Goal: Task Accomplishment & Management: Manage account settings

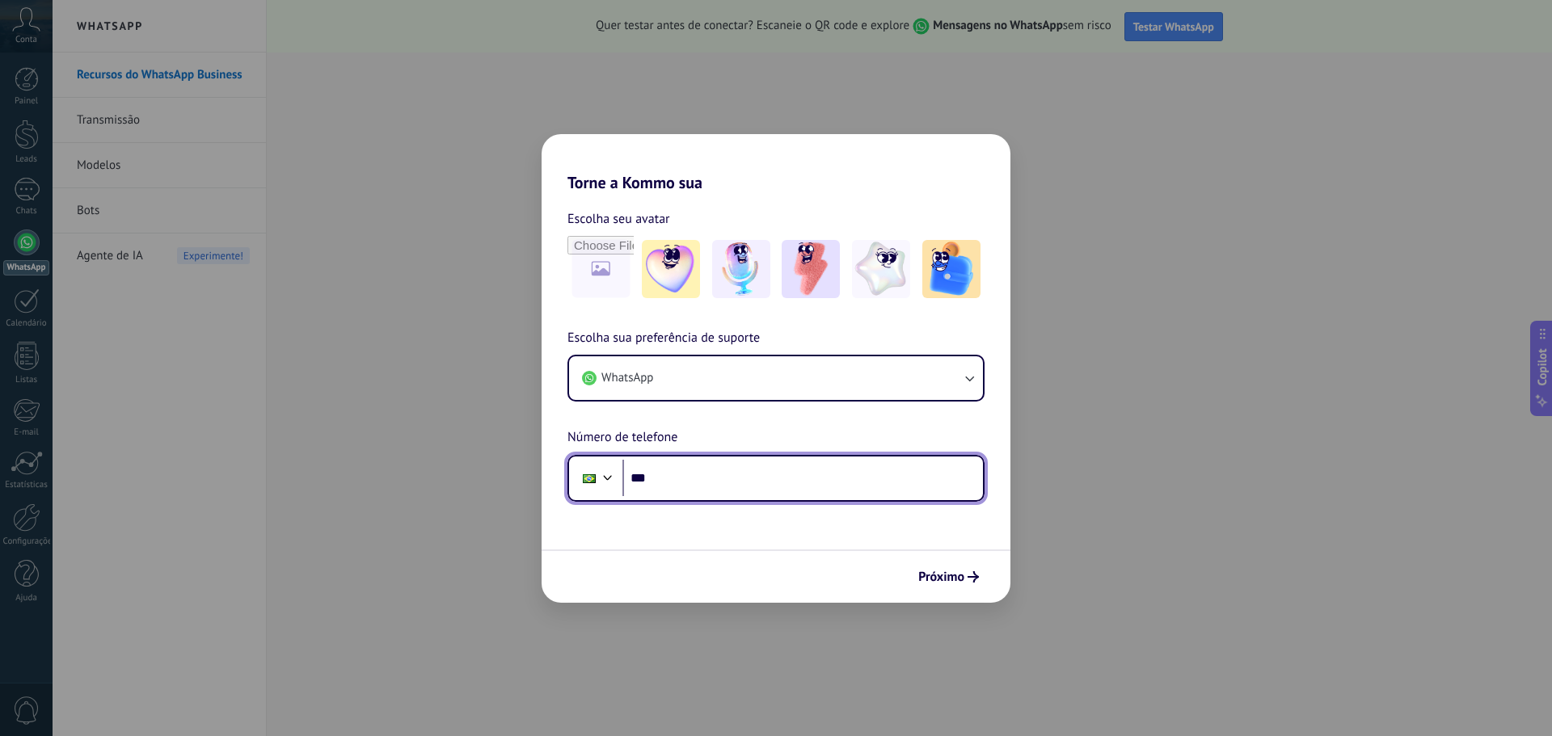
click at [751, 470] on input "***" at bounding box center [802, 478] width 360 height 37
type input "**********"
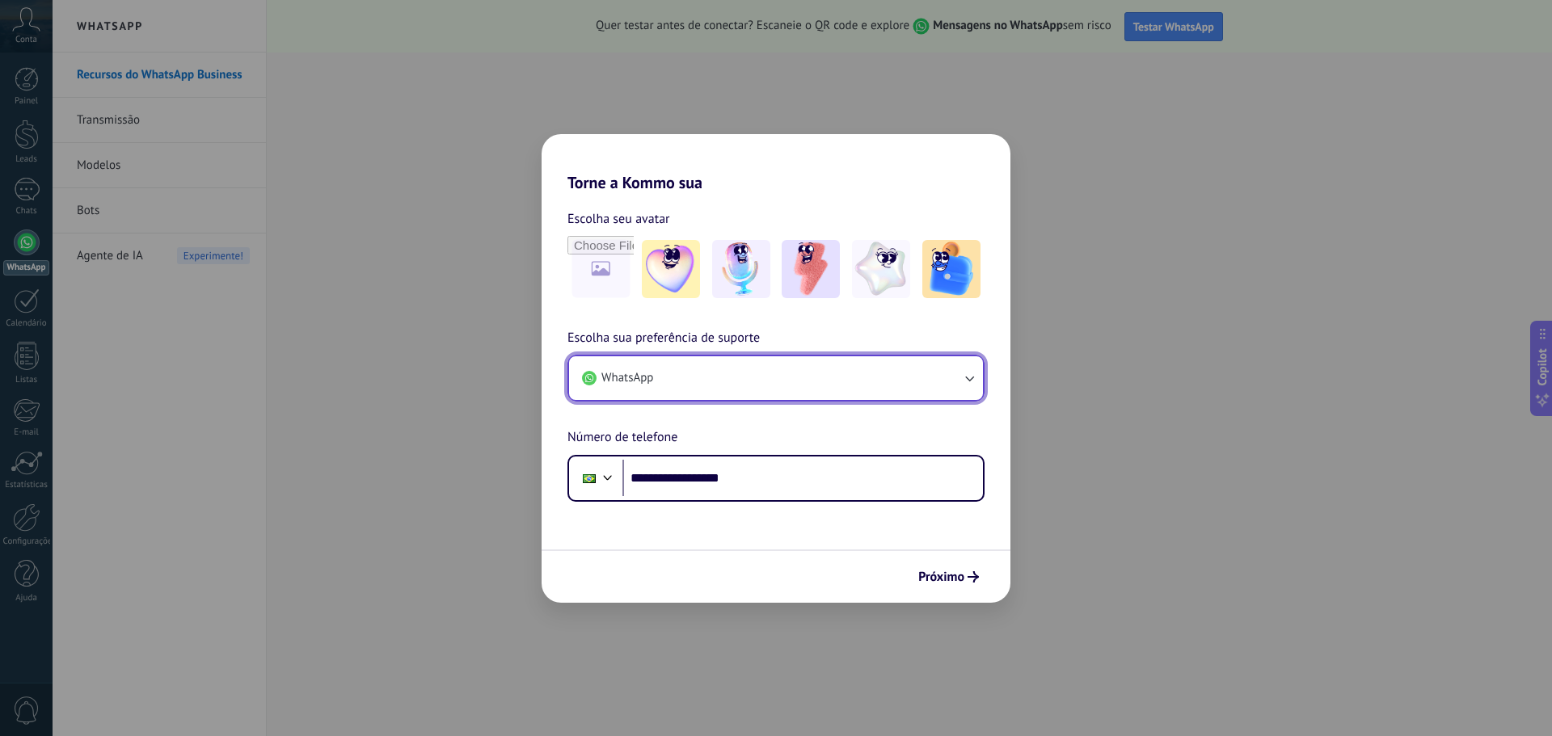
click at [752, 372] on button "WhatsApp" at bounding box center [776, 378] width 414 height 44
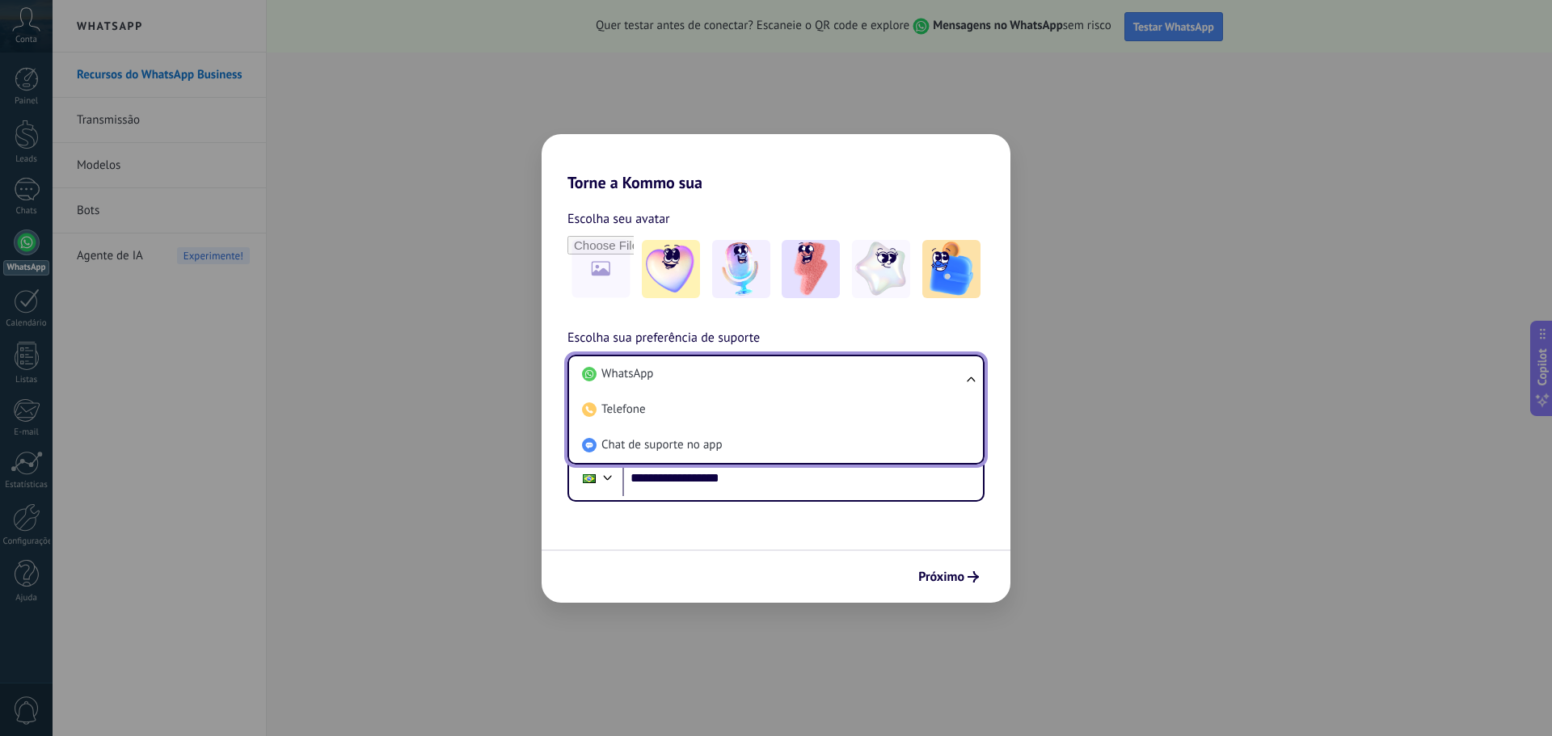
click at [752, 372] on li "WhatsApp" at bounding box center [772, 374] width 394 height 36
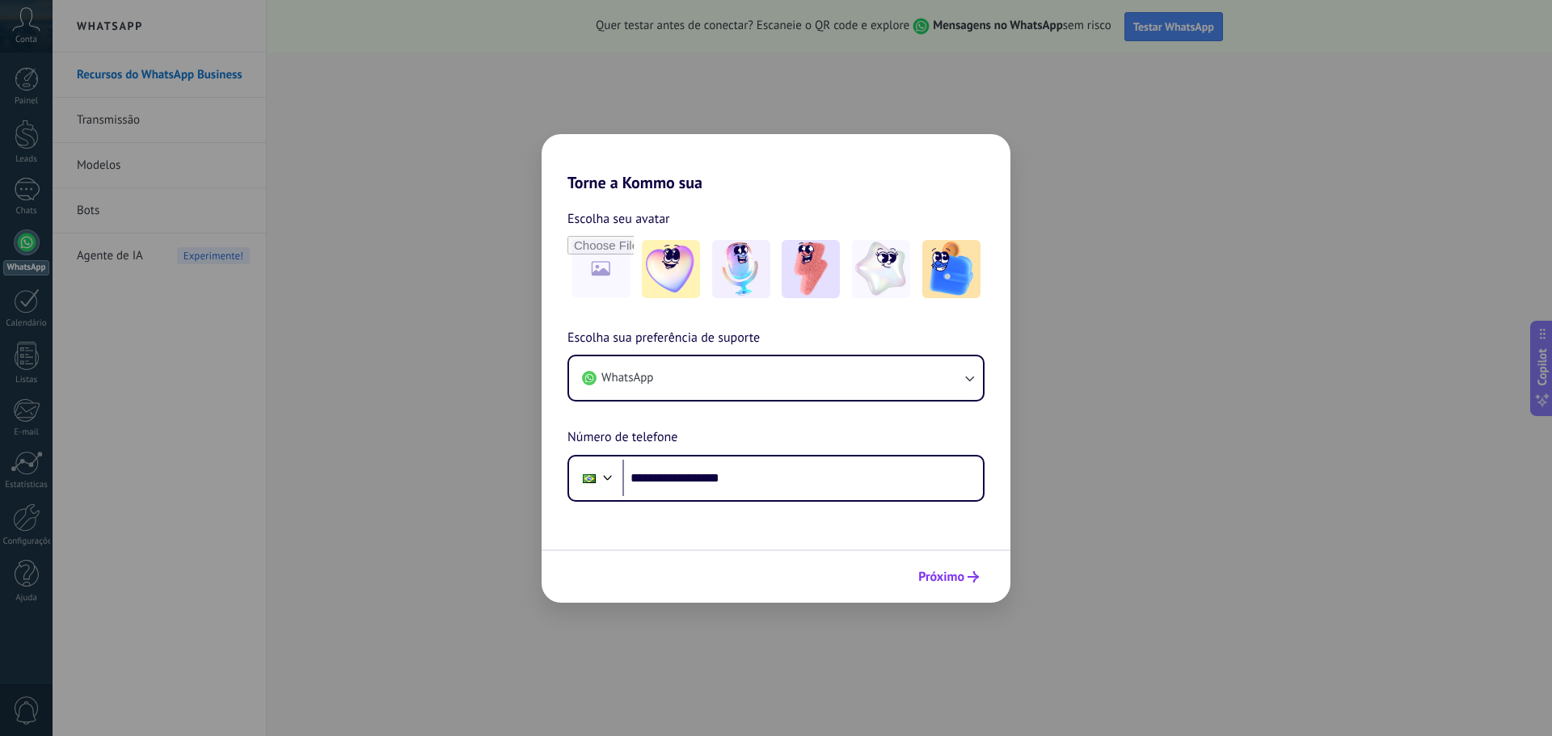
click at [929, 571] on span "Próximo" at bounding box center [941, 576] width 46 height 11
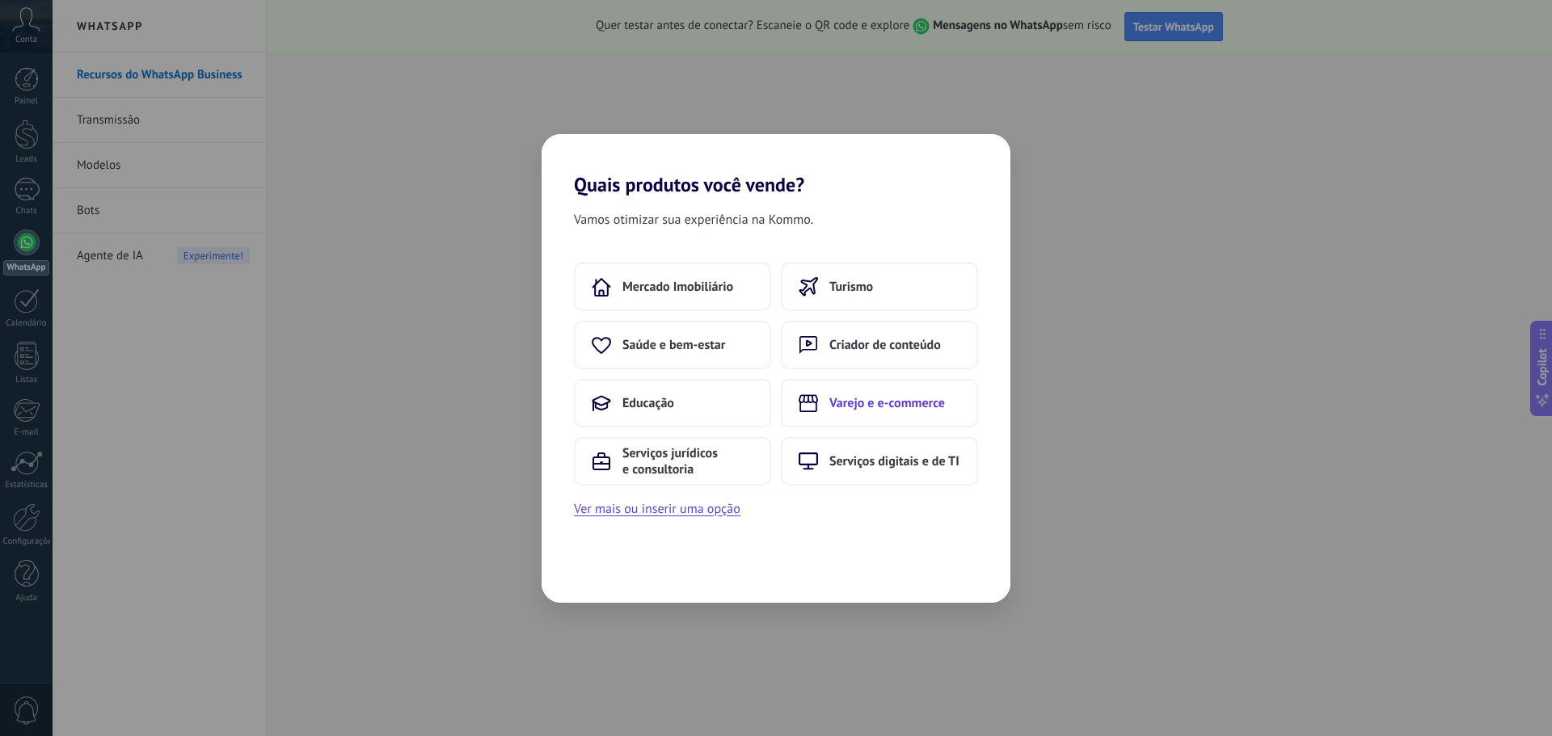
click at [854, 403] on span "Varejo e e-commerce" at bounding box center [887, 403] width 116 height 16
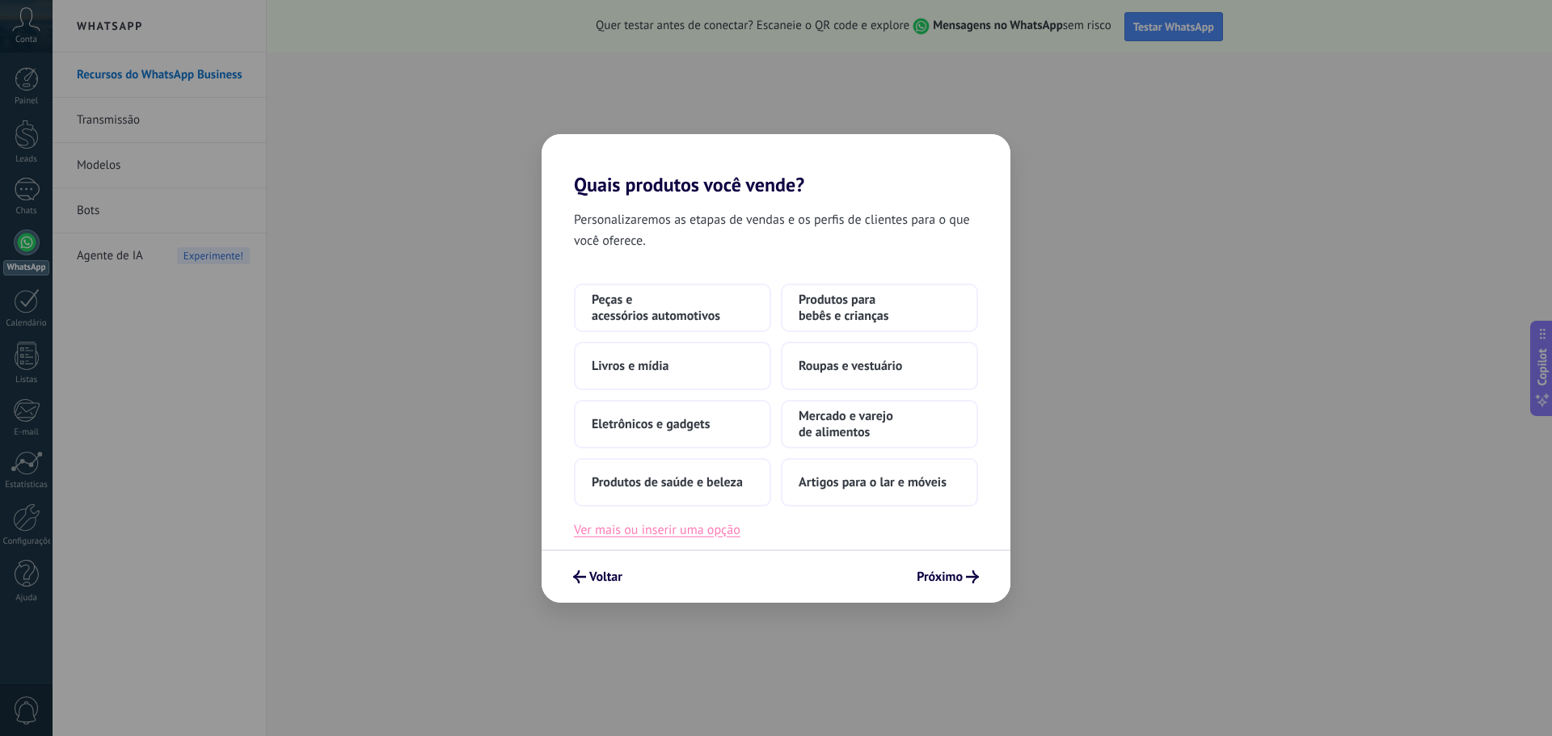
click at [733, 533] on button "Ver mais ou inserir uma opção" at bounding box center [657, 530] width 166 height 21
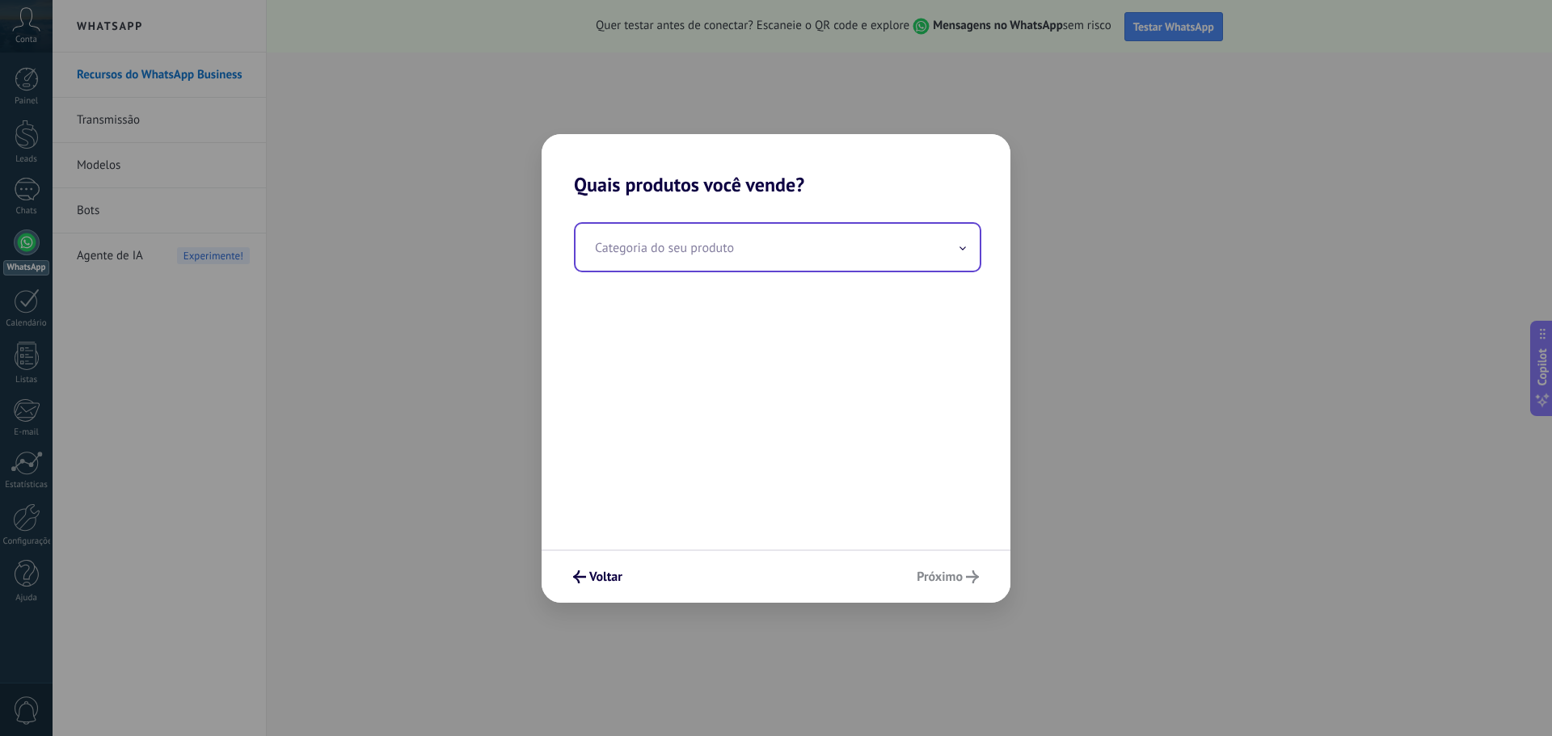
click at [749, 251] on input "text" at bounding box center [777, 247] width 404 height 47
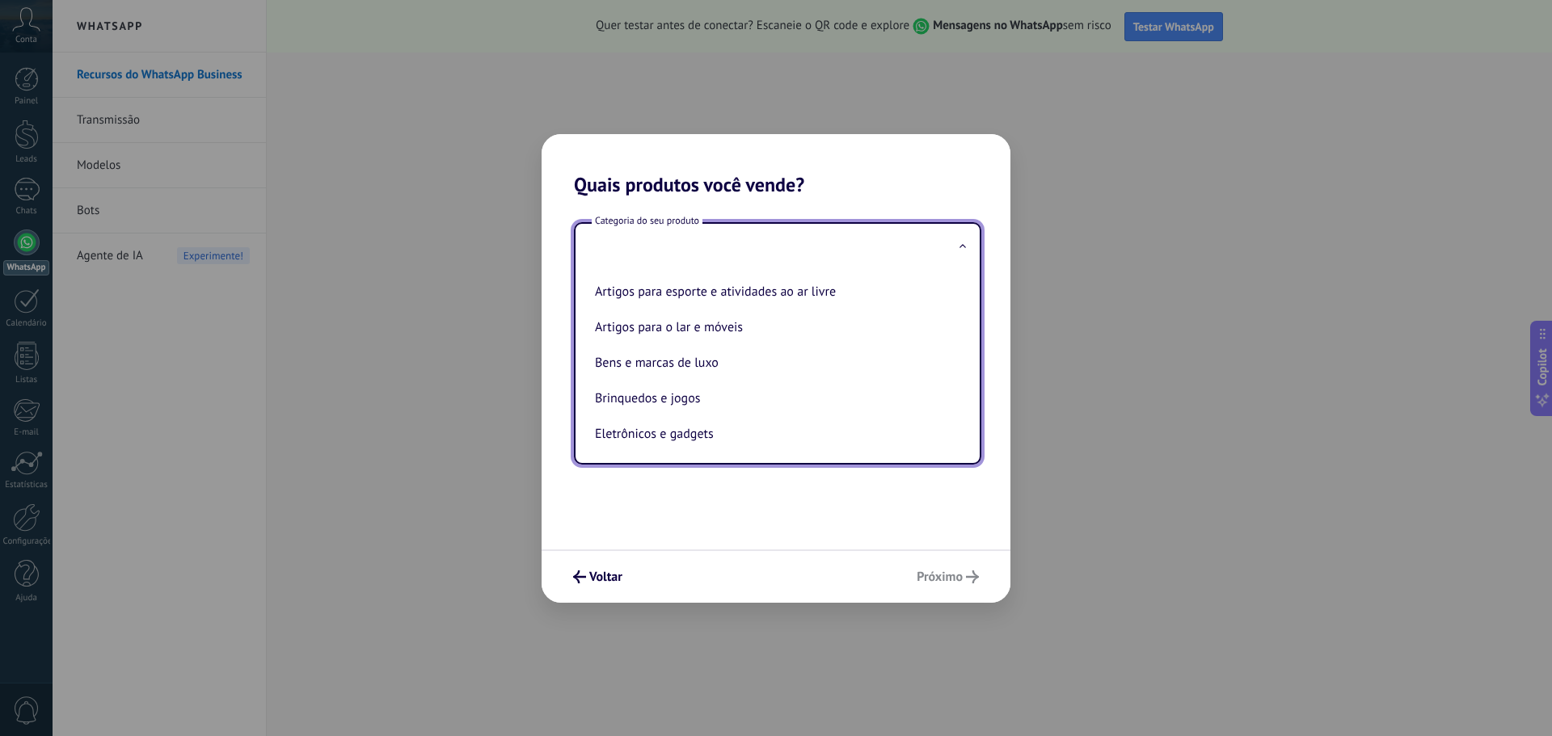
click at [822, 324] on li "Artigos para o lar e móveis" at bounding box center [774, 328] width 372 height 36
type input "**********"
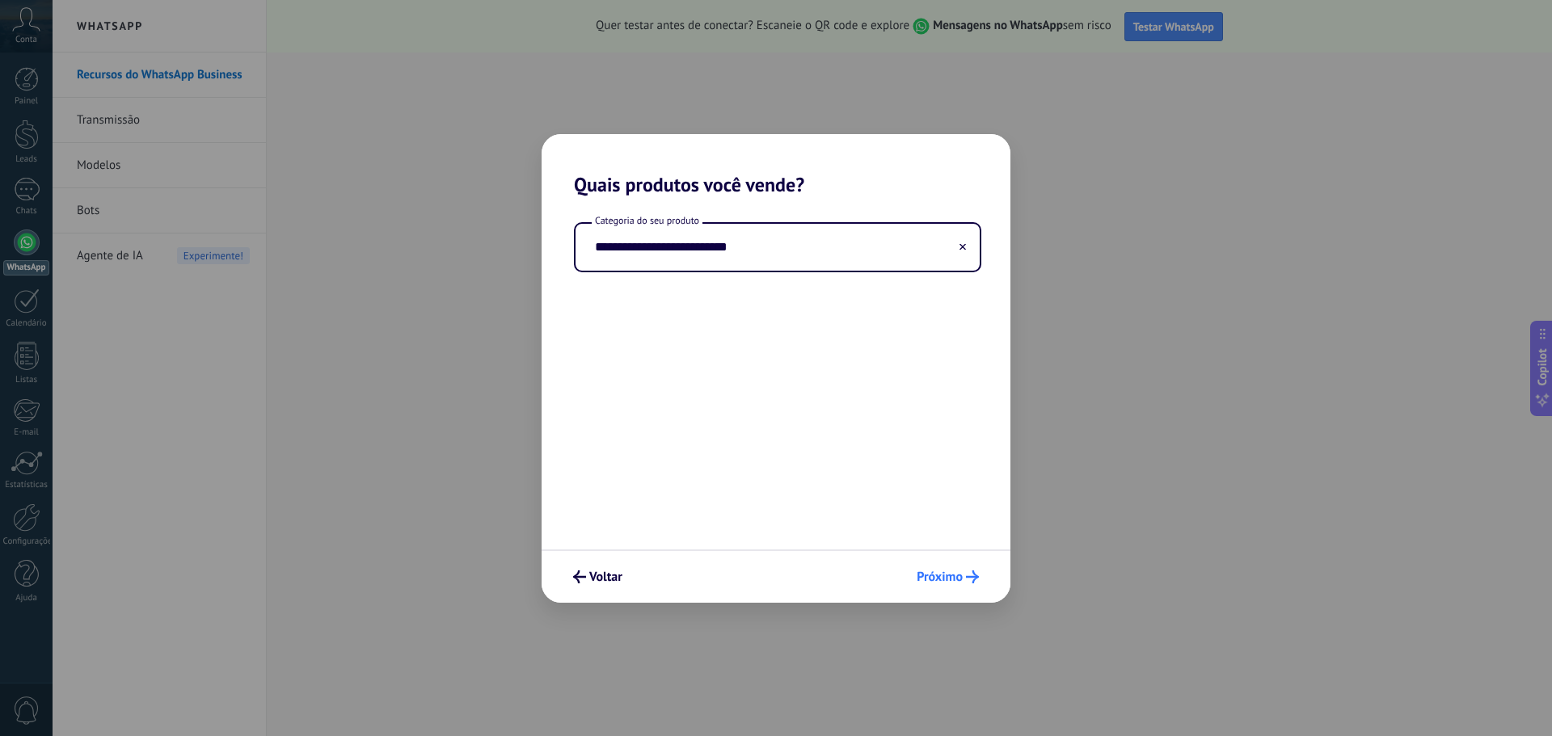
click at [947, 580] on span "Próximo" at bounding box center [939, 576] width 46 height 11
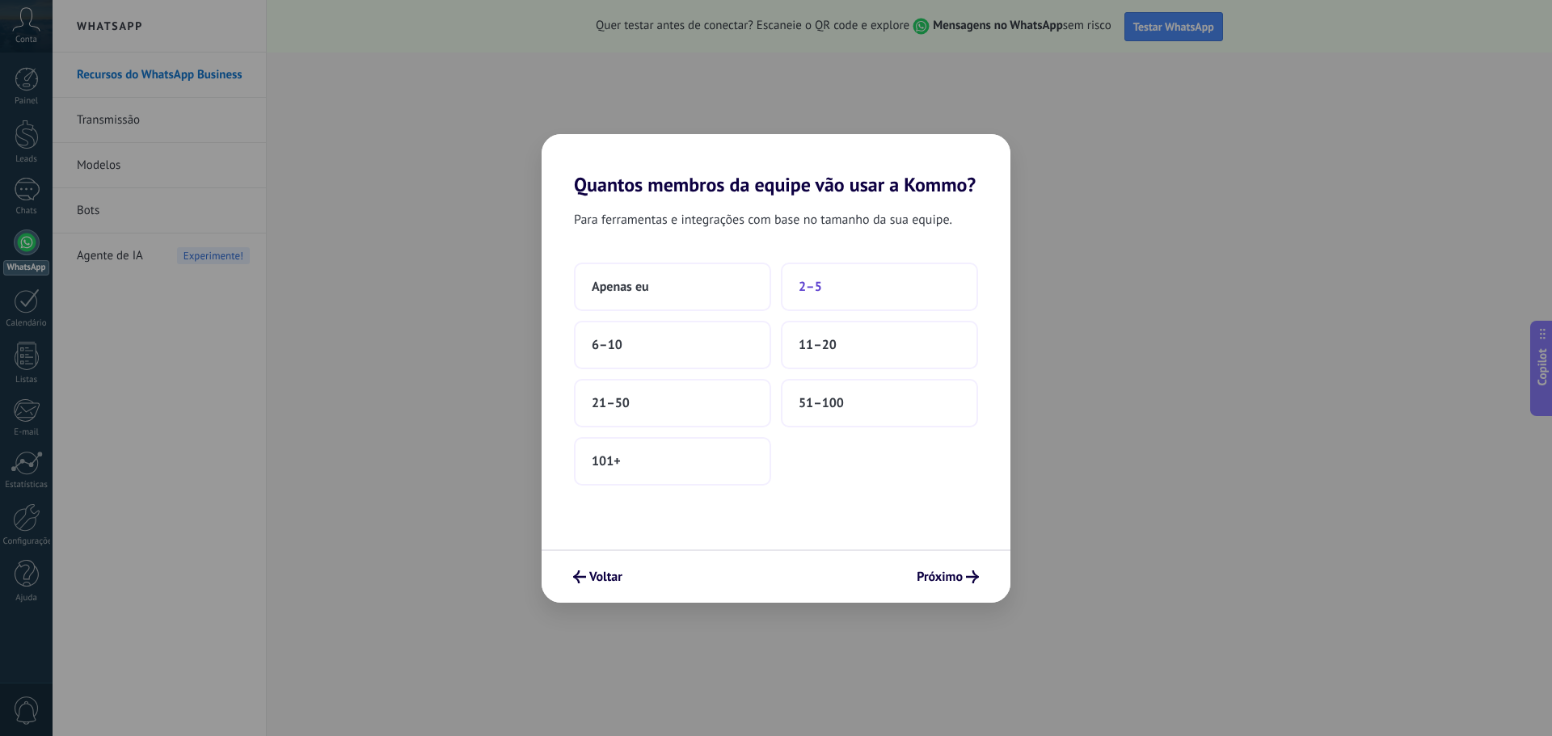
click at [846, 297] on button "2–5" at bounding box center [879, 287] width 197 height 48
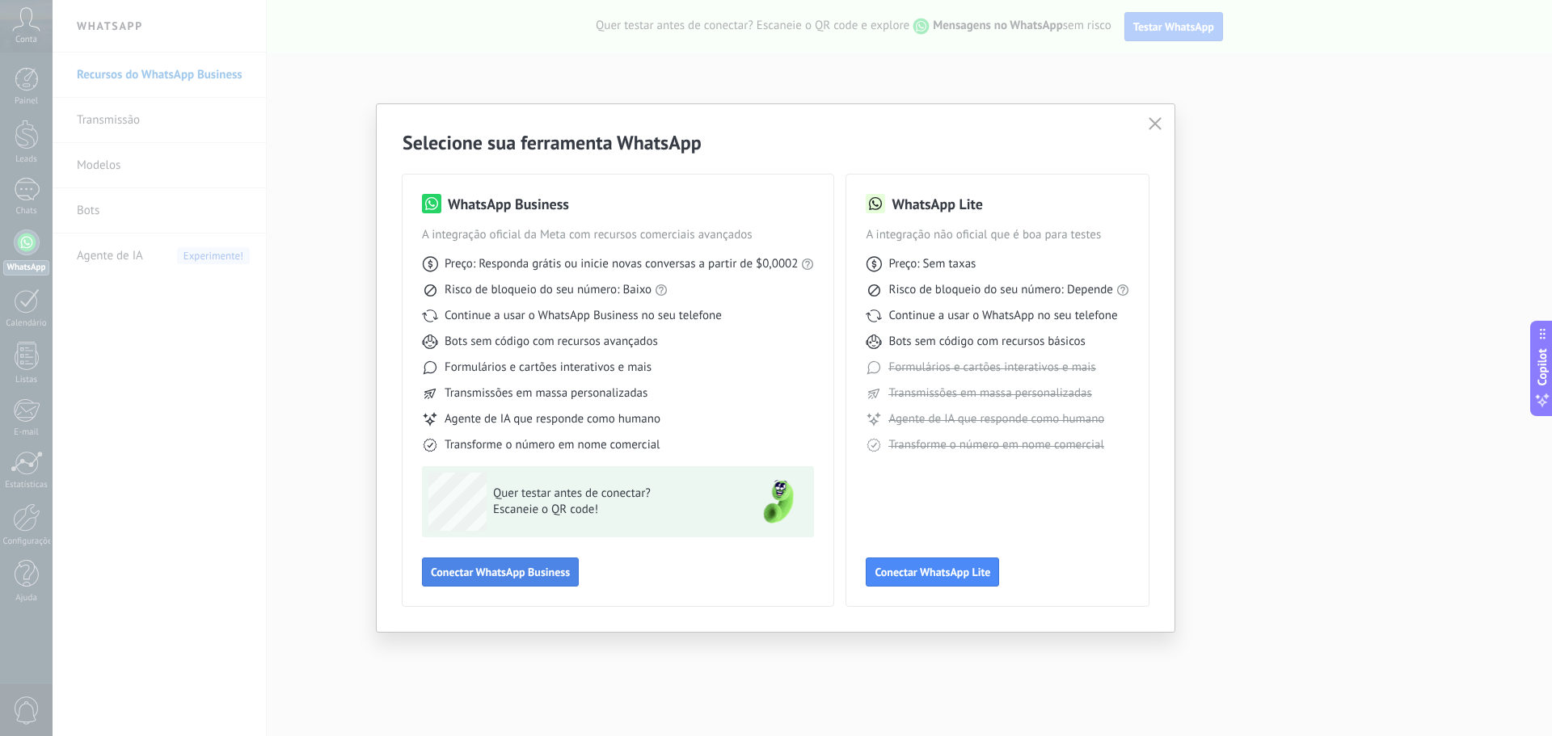
click at [558, 585] on button "Conectar WhatsApp Business" at bounding box center [500, 572] width 157 height 29
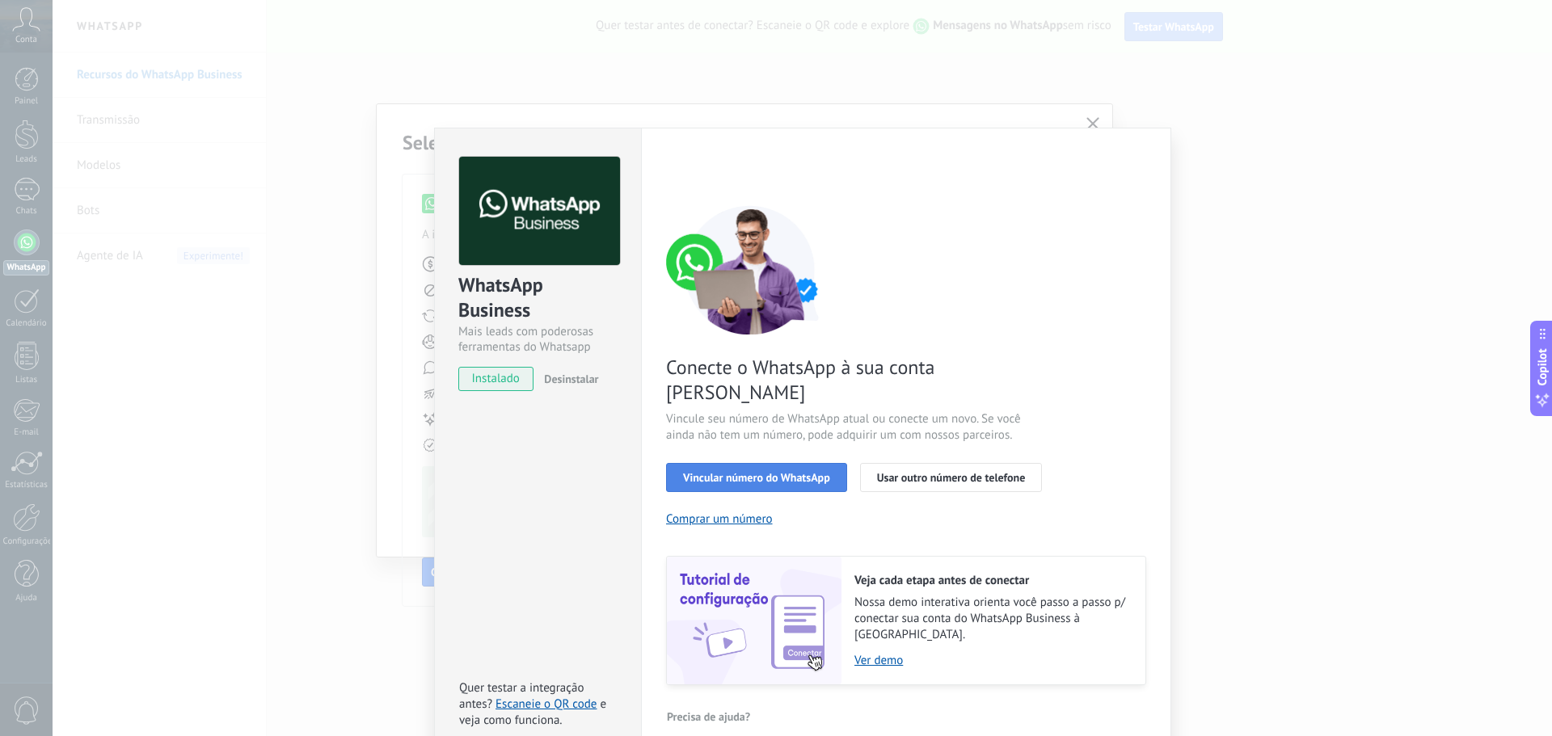
click at [794, 463] on button "Vincular número do WhatsApp" at bounding box center [756, 477] width 181 height 29
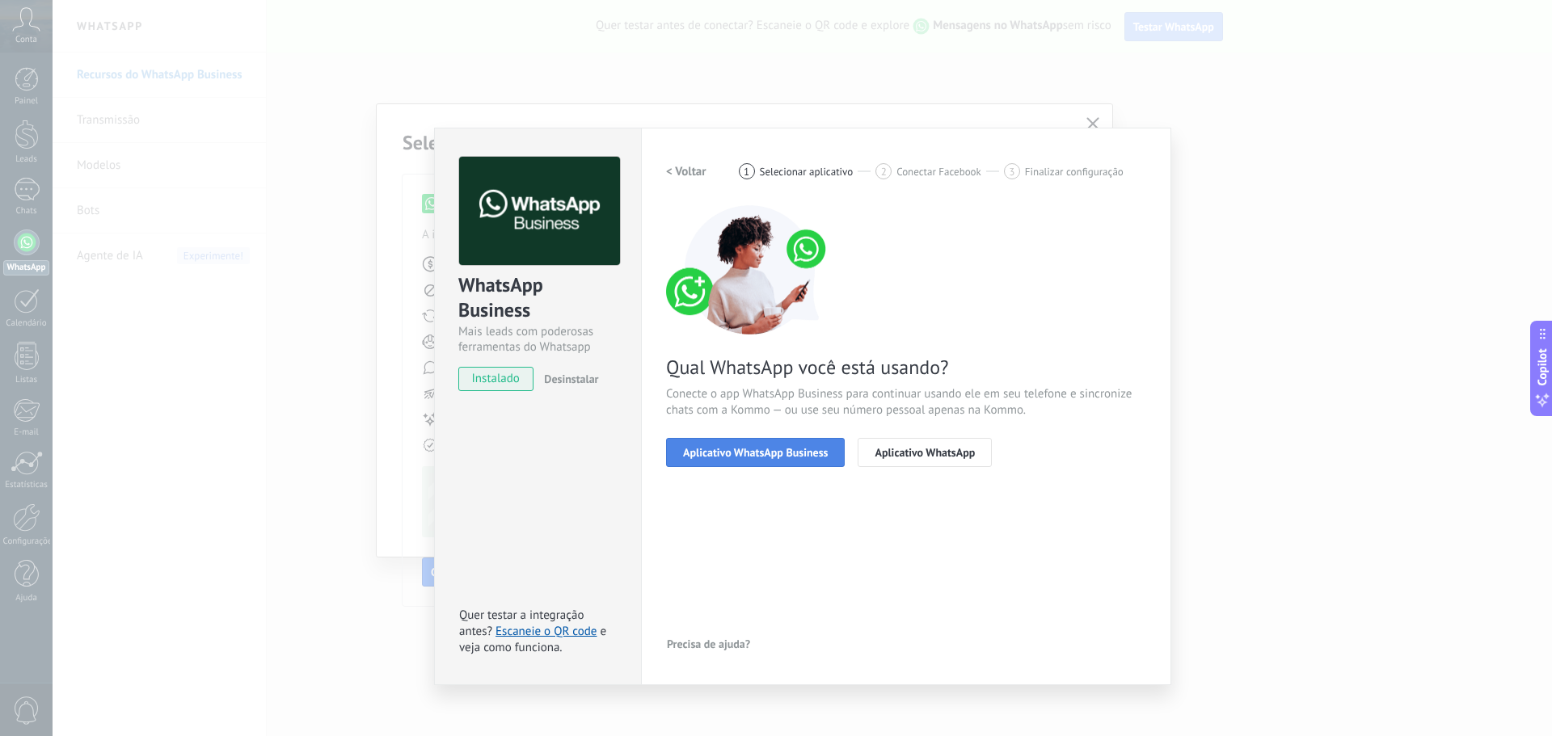
click at [803, 455] on span "Aplicativo WhatsApp Business" at bounding box center [755, 452] width 145 height 11
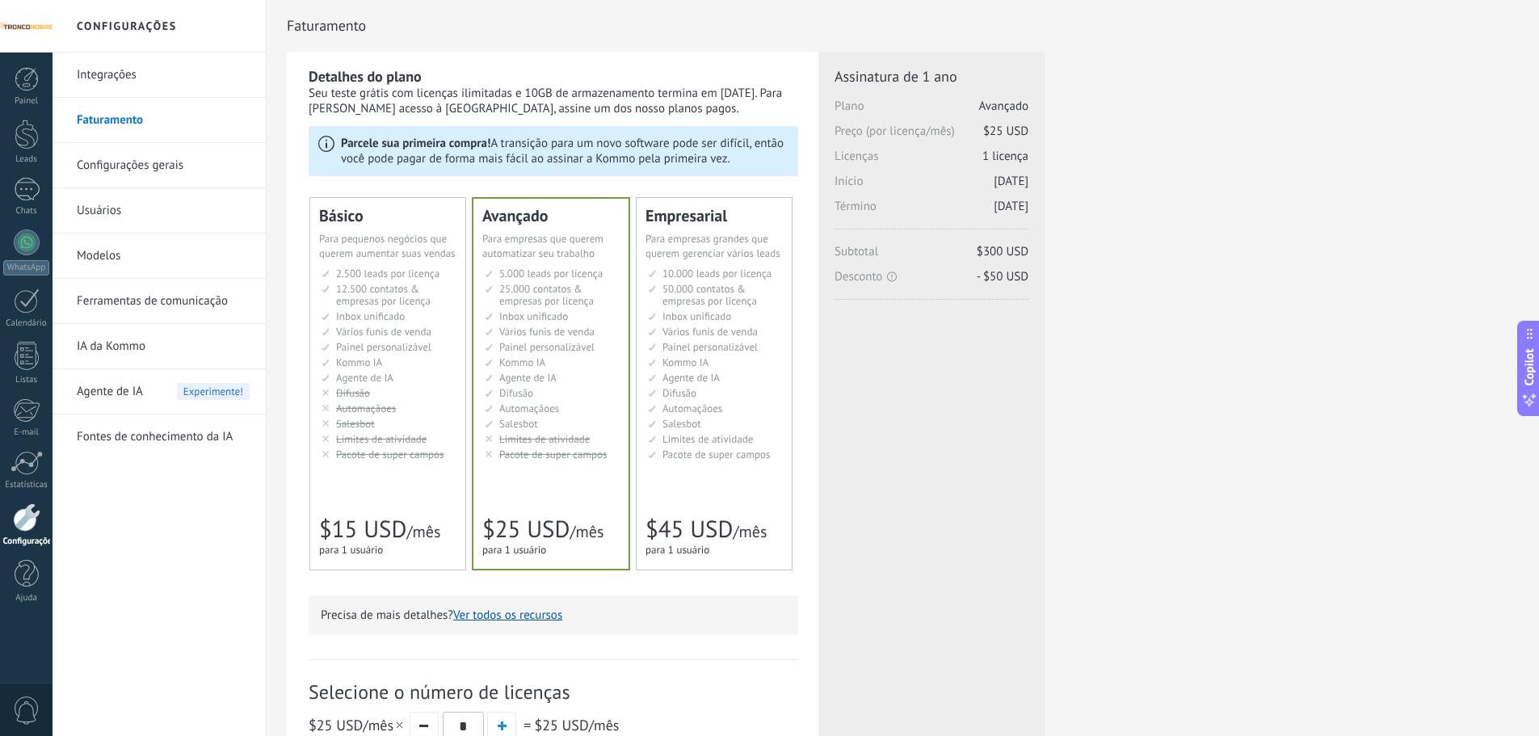
click at [389, 439] on span "Limites de atividade" at bounding box center [381, 439] width 91 height 14
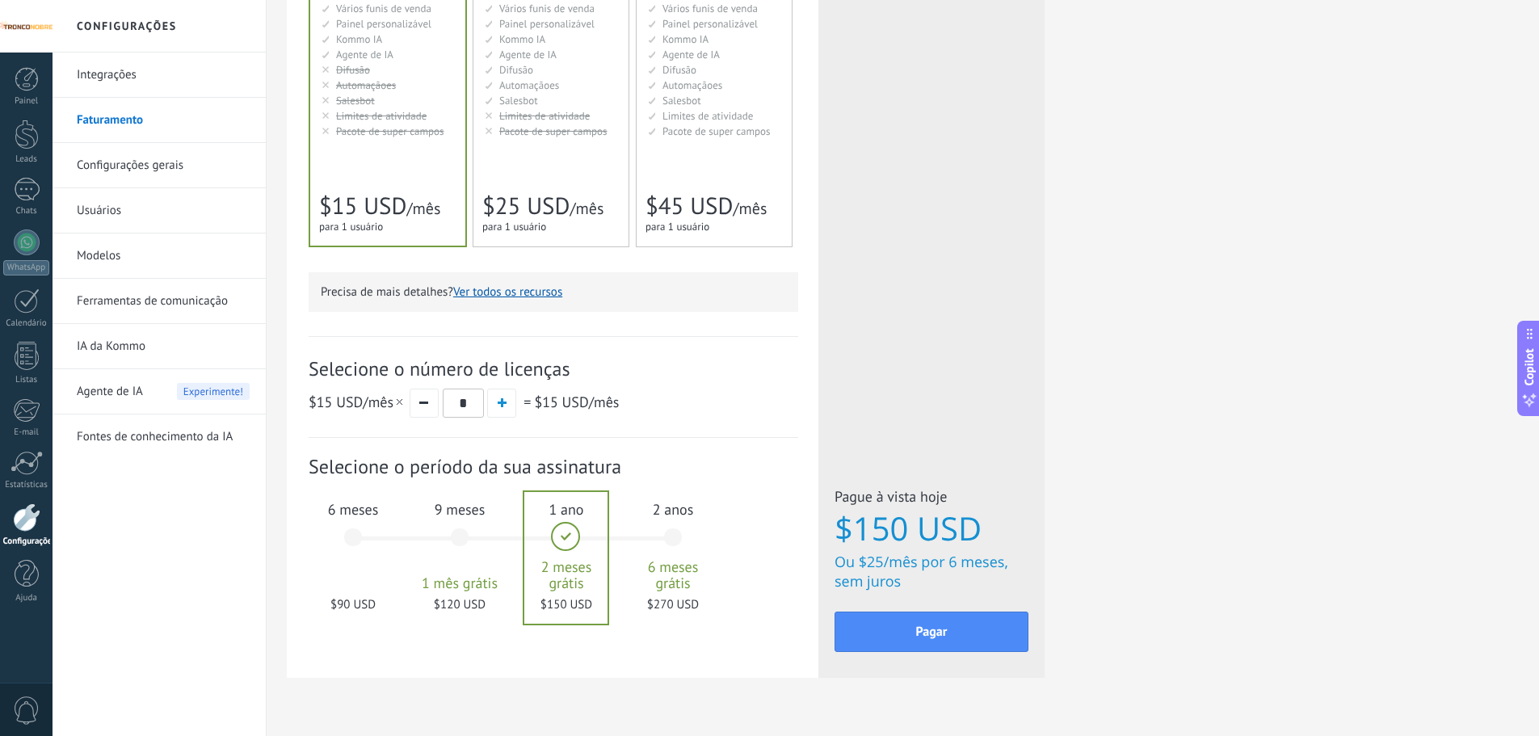
scroll to position [359, 0]
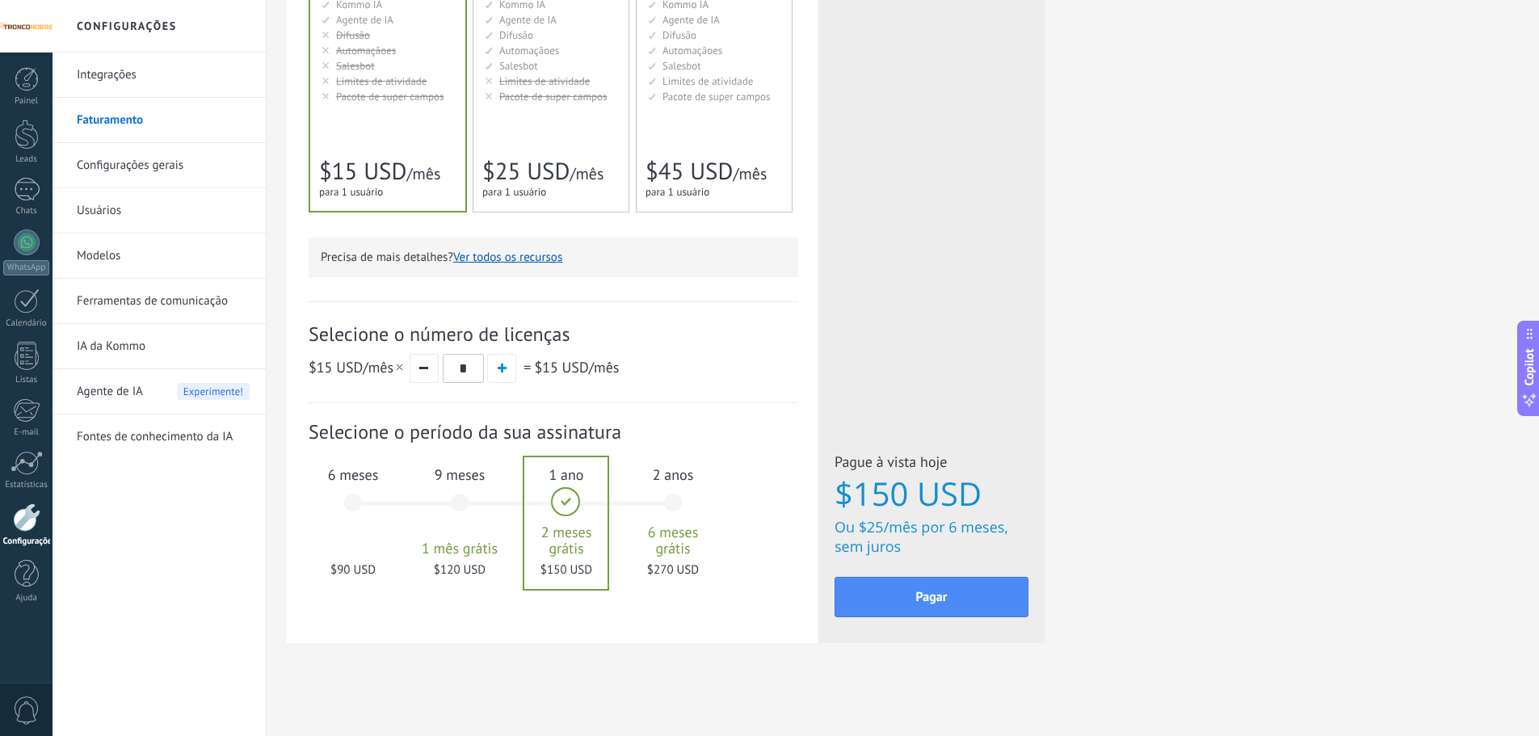
click at [444, 519] on div "9 meses 1 mês grátis $120 USD" at bounding box center [459, 510] width 87 height 114
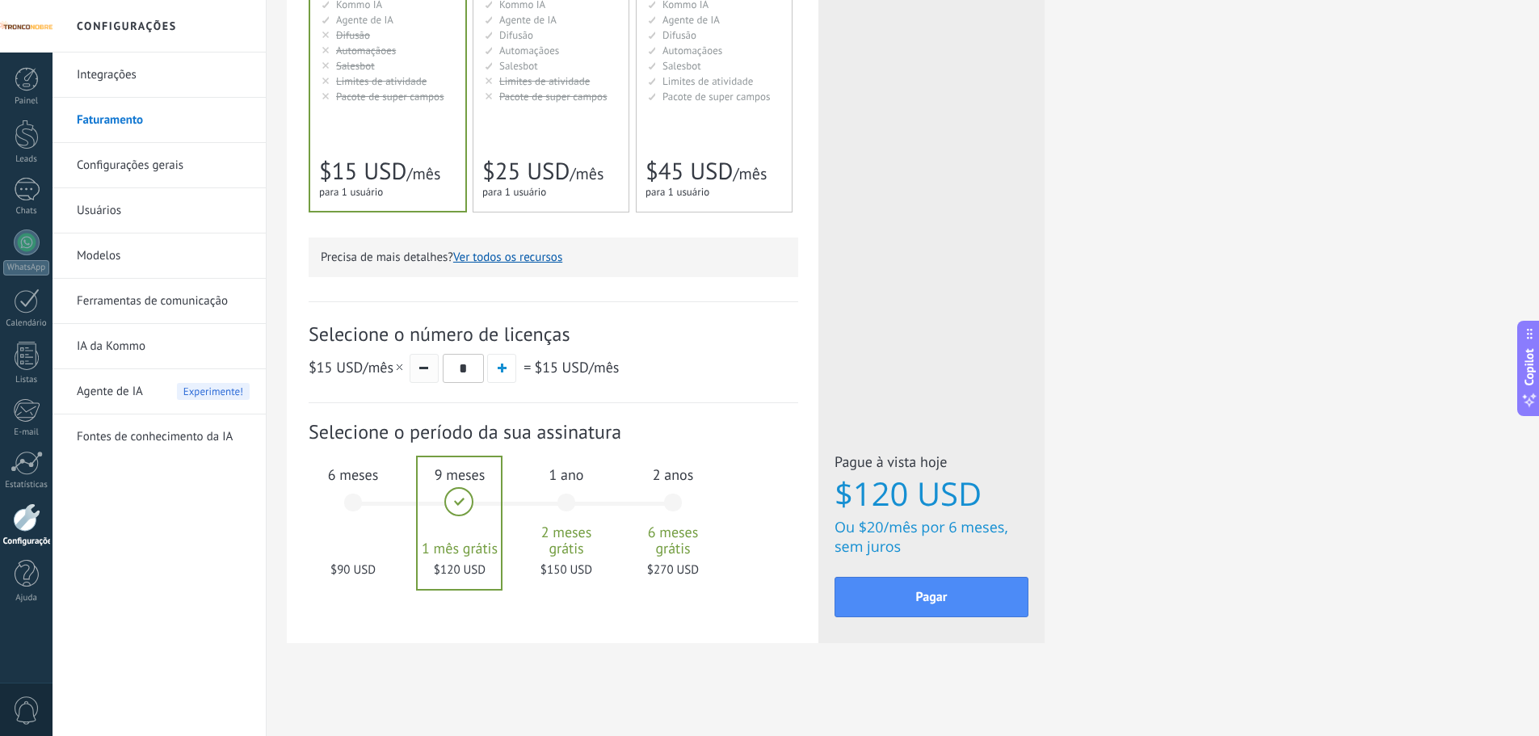
click at [414, 371] on button "button" at bounding box center [424, 368] width 29 height 29
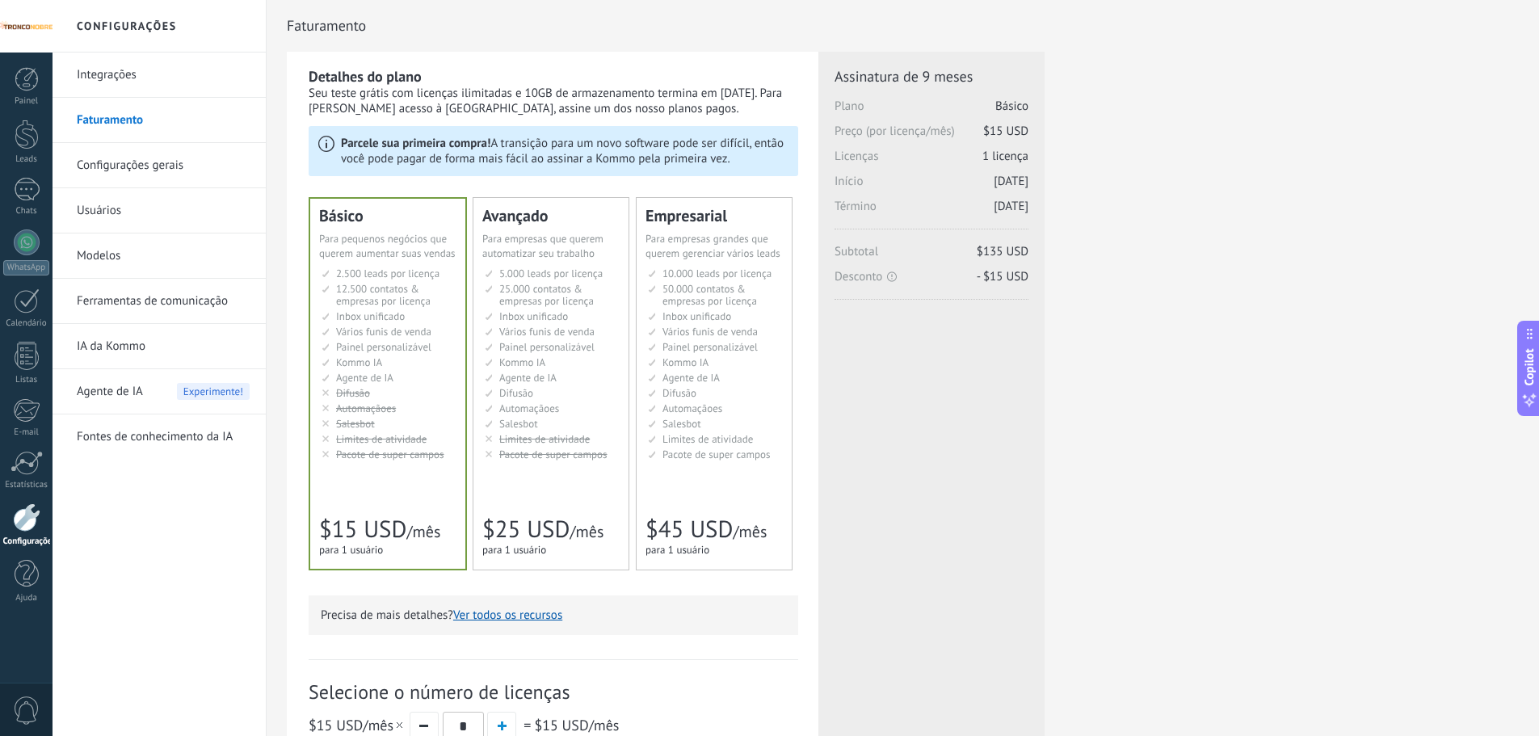
click at [22, 524] on div at bounding box center [26, 517] width 27 height 28
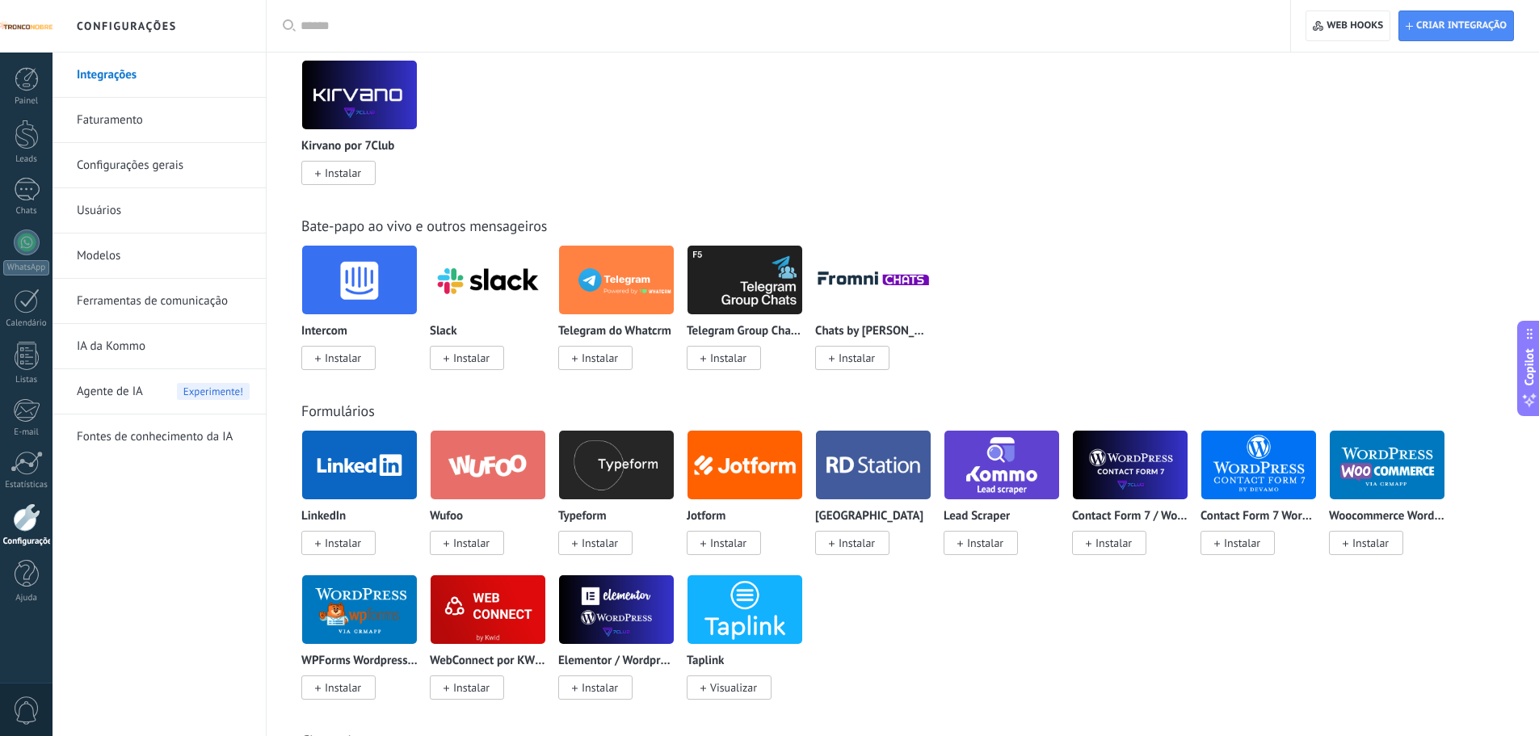
scroll to position [852, 0]
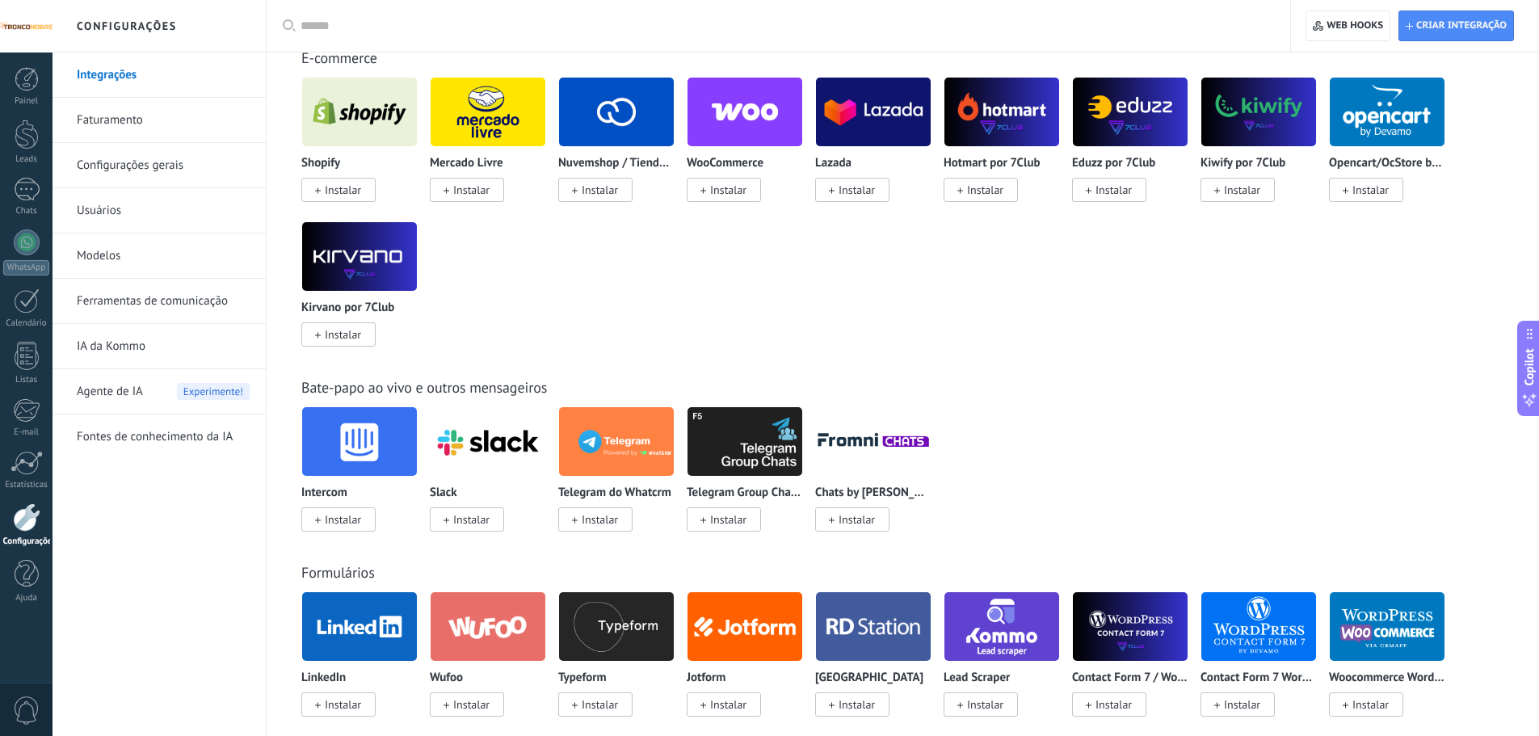
click at [185, 166] on link "Configurações gerais" at bounding box center [163, 165] width 173 height 45
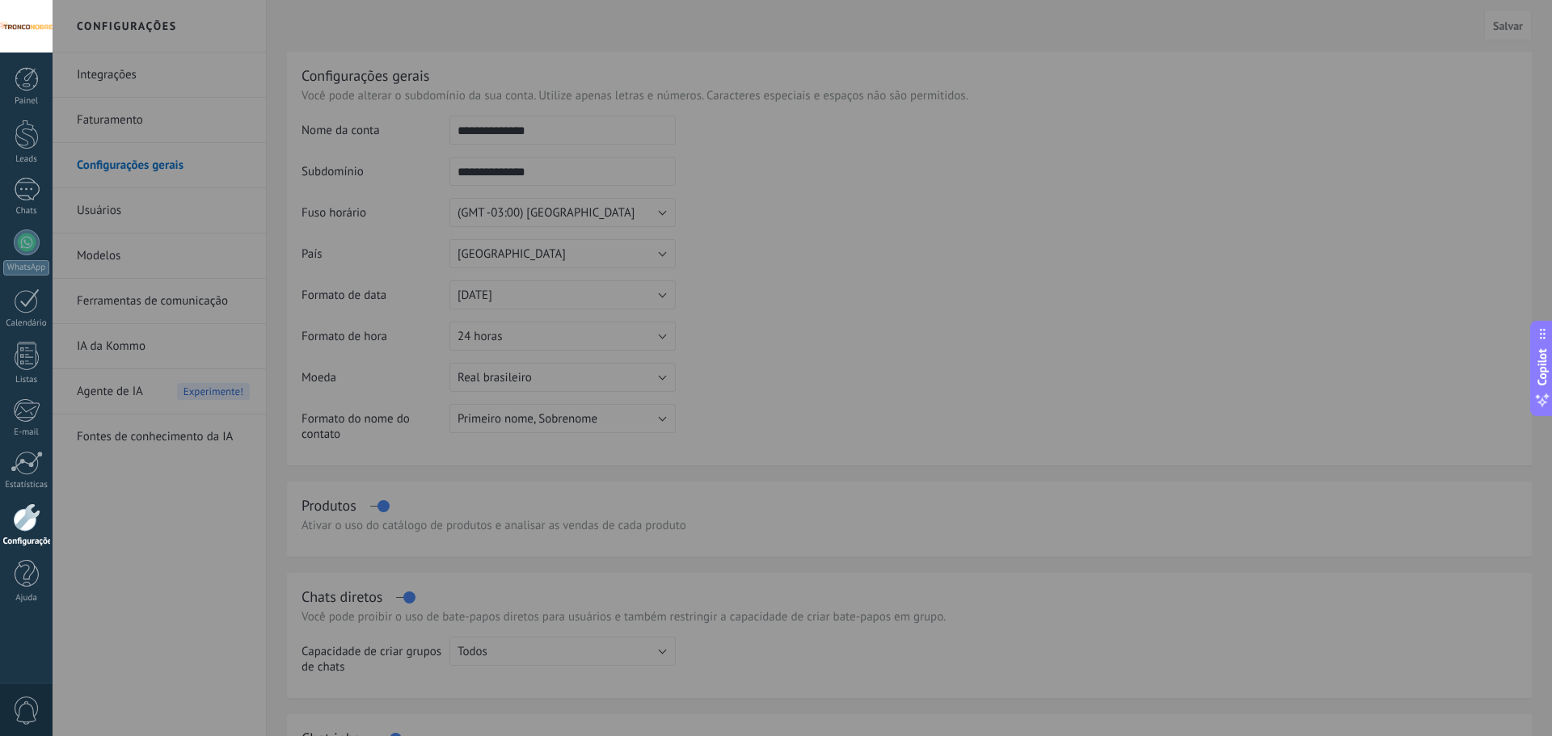
click at [11, 12] on div at bounding box center [26, 26] width 53 height 53
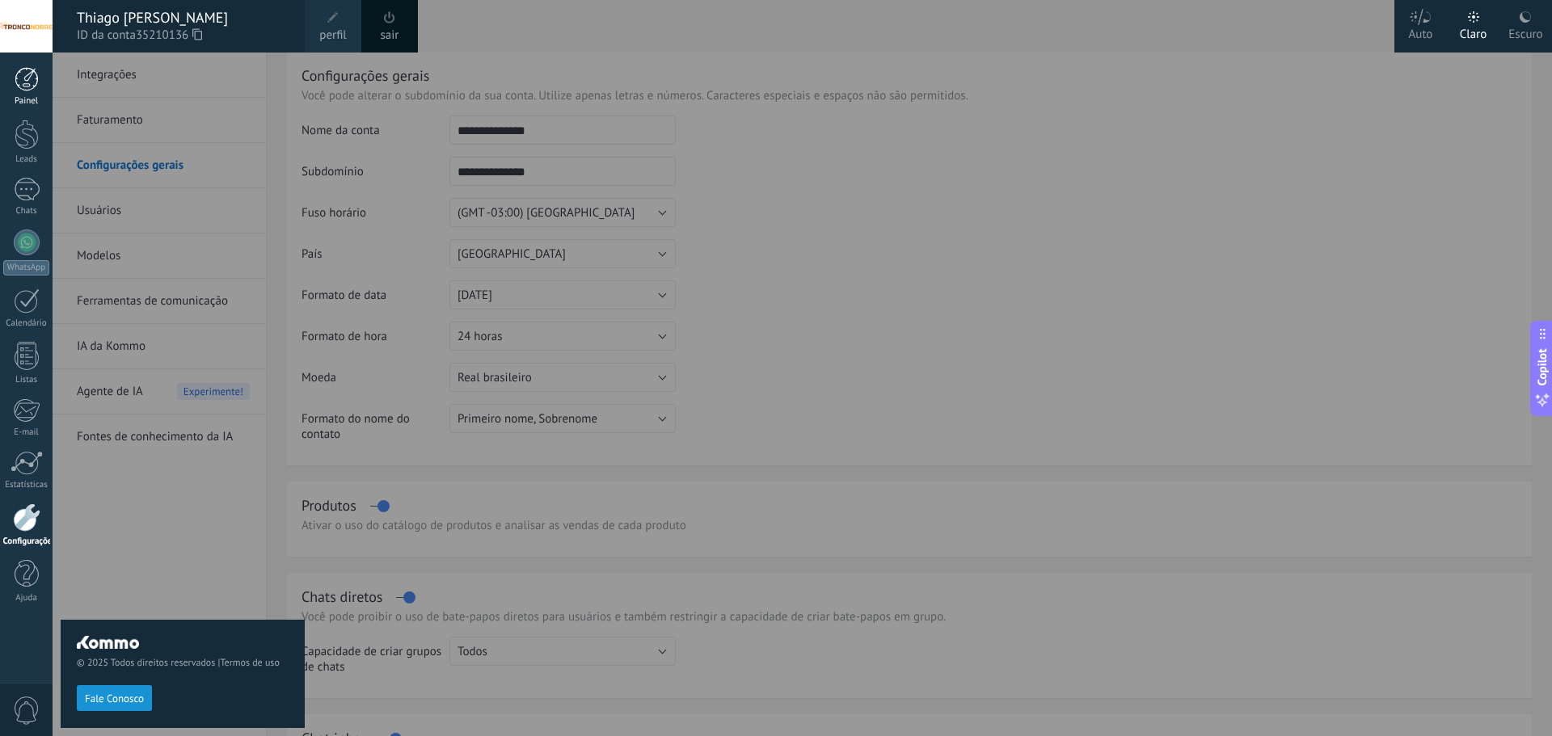
click at [27, 82] on div at bounding box center [27, 79] width 24 height 24
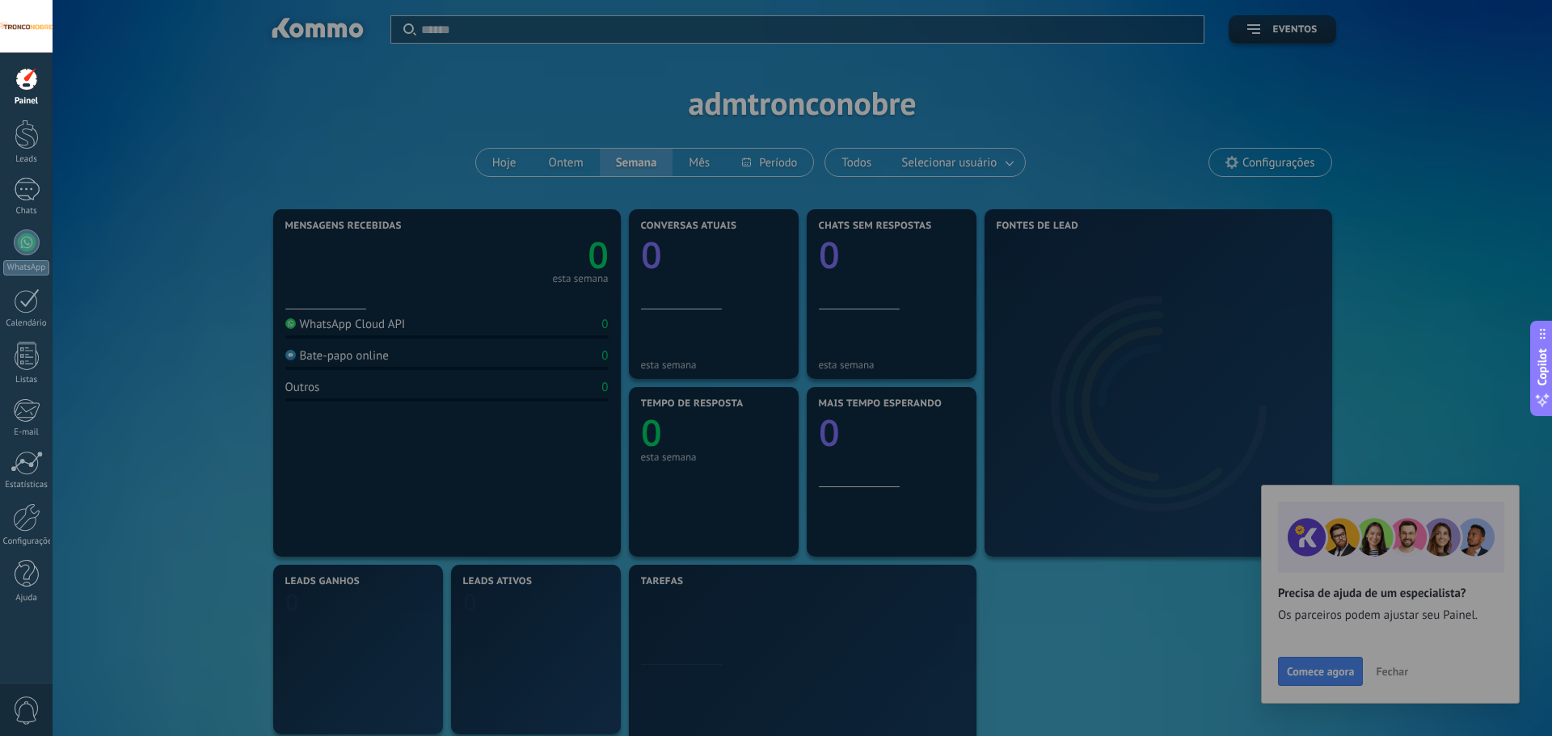
click at [1442, 340] on div at bounding box center [829, 368] width 1552 height 736
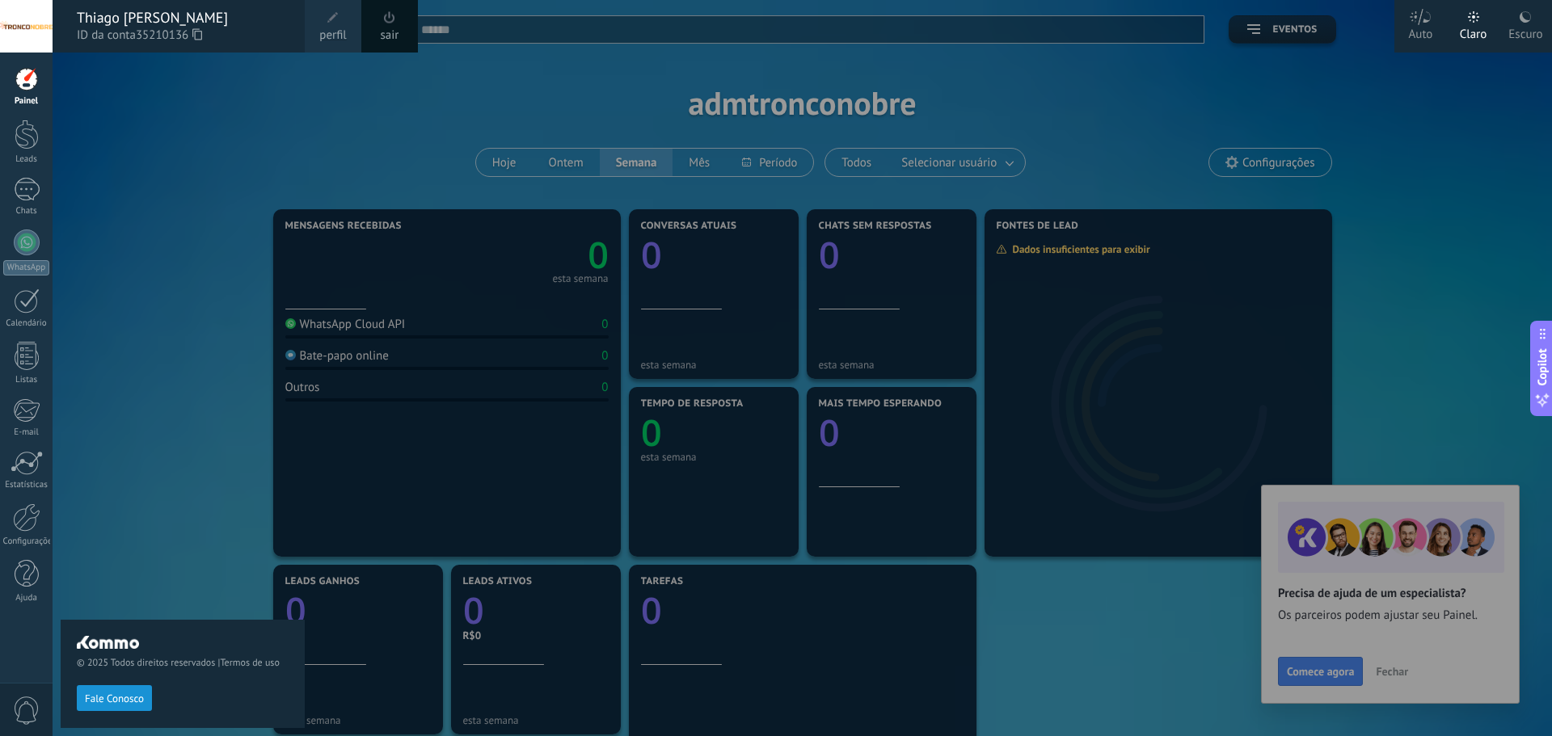
click at [236, 106] on div "© 2025 Todos direitos reservados | Termos de uso Fale Conosco" at bounding box center [183, 395] width 244 height 684
click at [66, 318] on div "© 2025 Todos direitos reservados | Termos de uso Fale Conosco" at bounding box center [183, 395] width 244 height 684
click at [18, 515] on div at bounding box center [26, 517] width 27 height 28
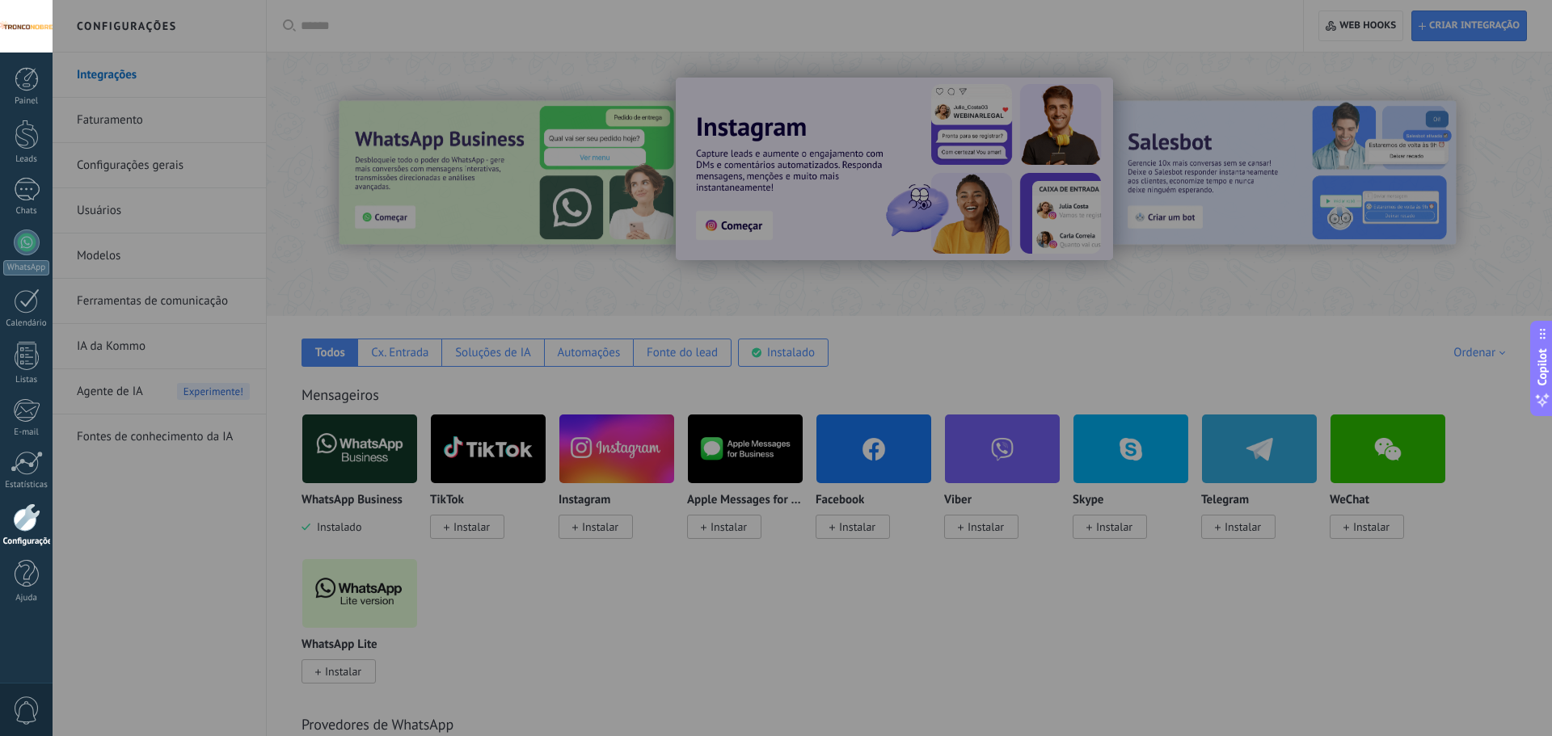
click at [186, 571] on div at bounding box center [829, 368] width 1552 height 736
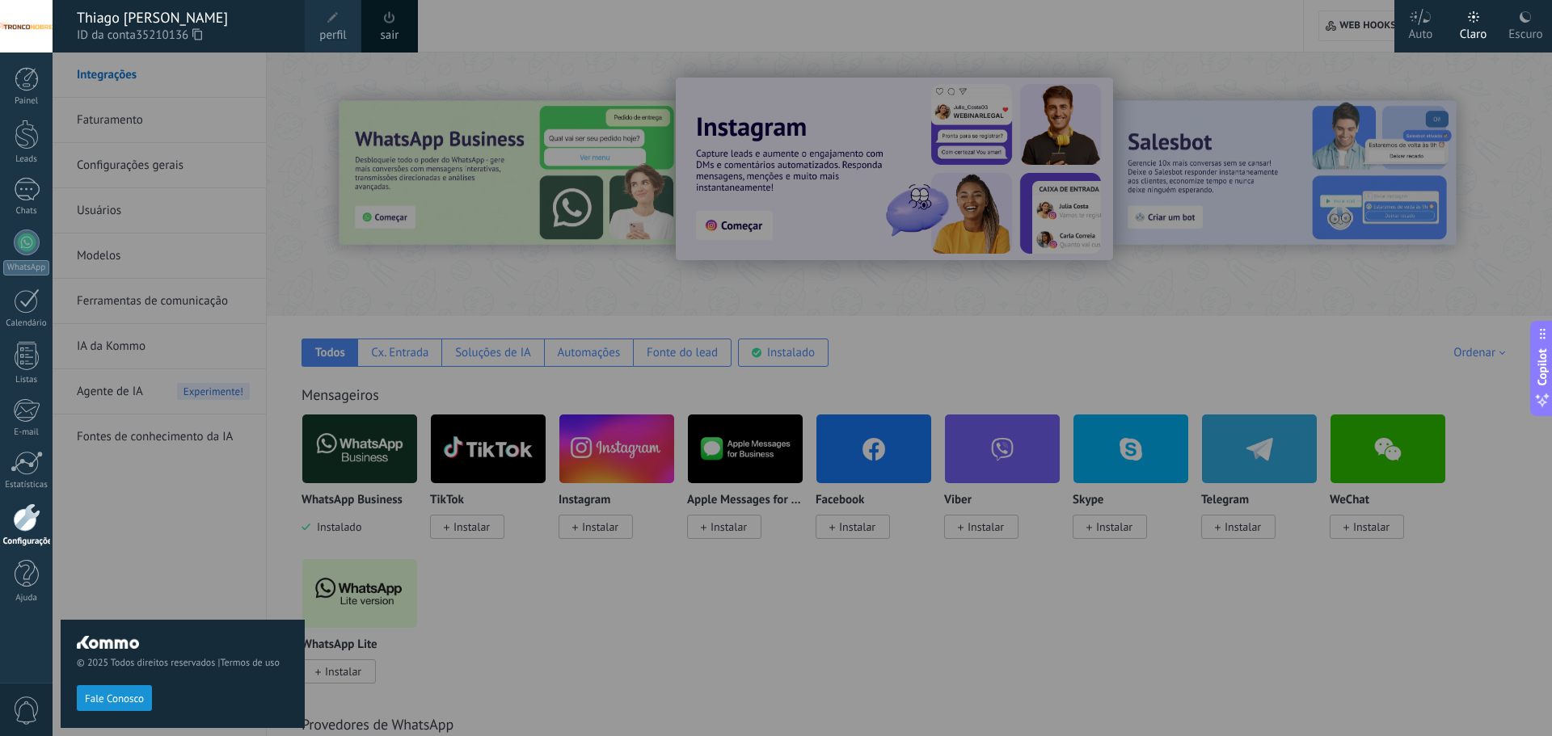
click at [330, 34] on span "perfil" at bounding box center [332, 36] width 27 height 18
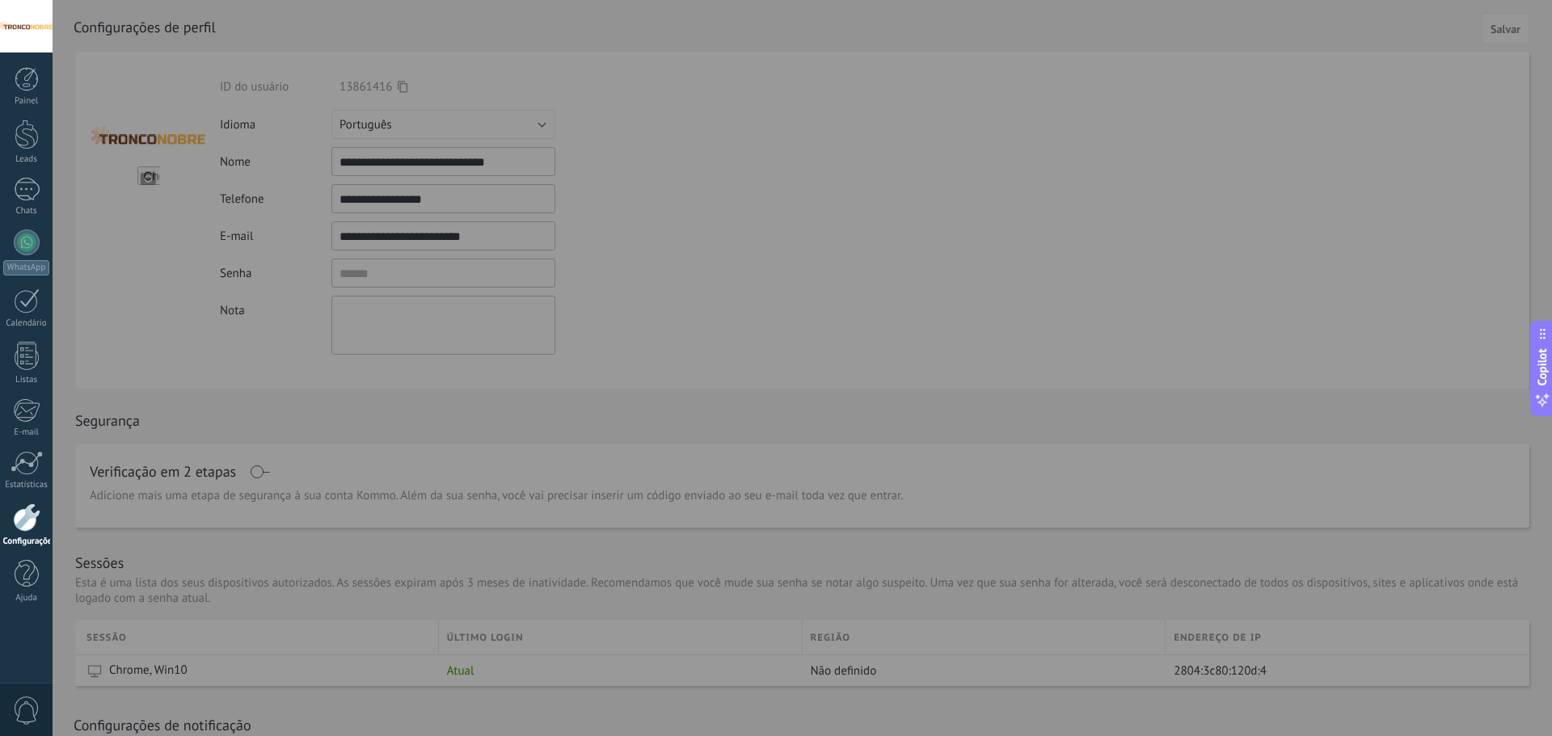
click at [647, 345] on div at bounding box center [829, 368] width 1552 height 736
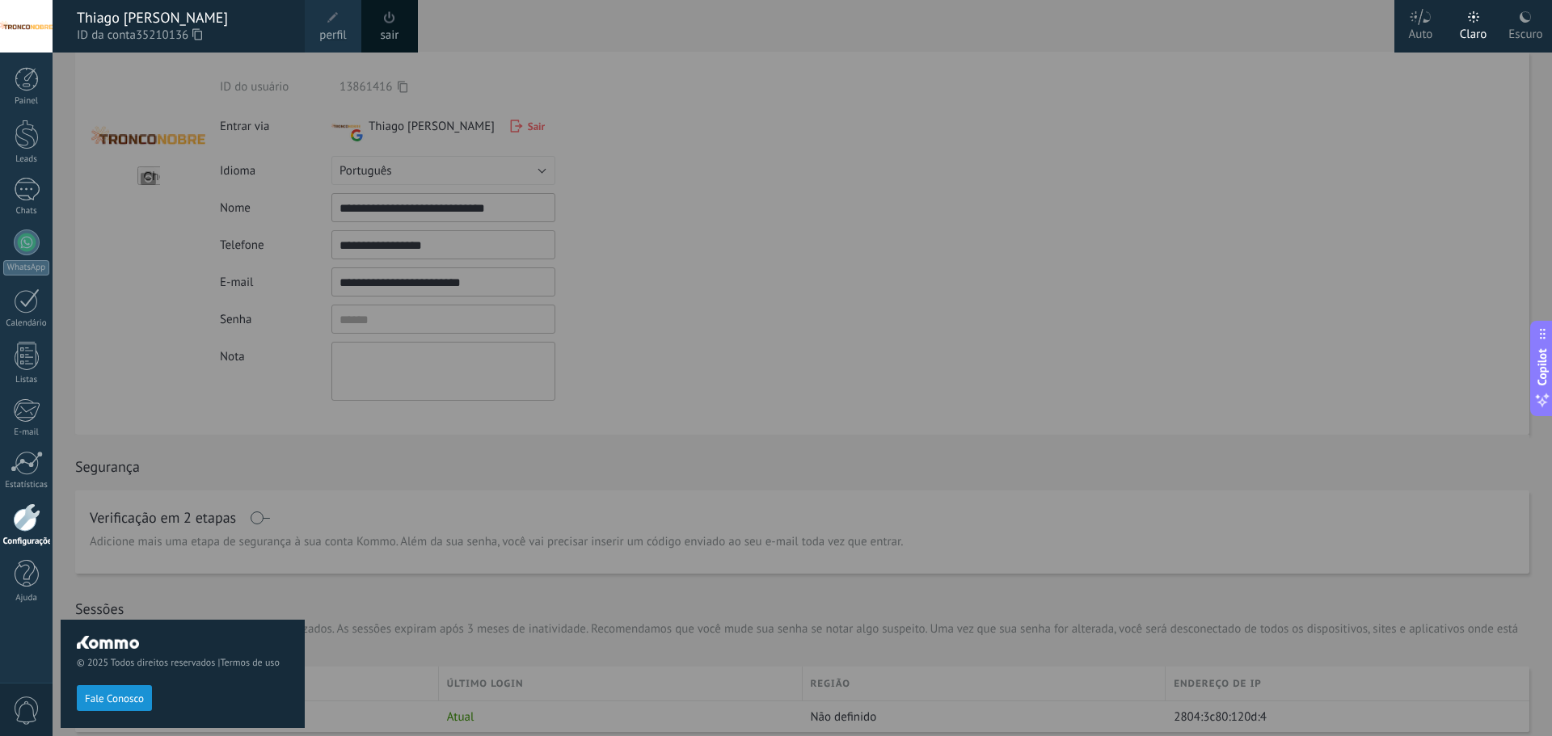
click at [1478, 15] on icon at bounding box center [1473, 16] width 11 height 11
click at [890, 304] on div at bounding box center [829, 368] width 1552 height 736
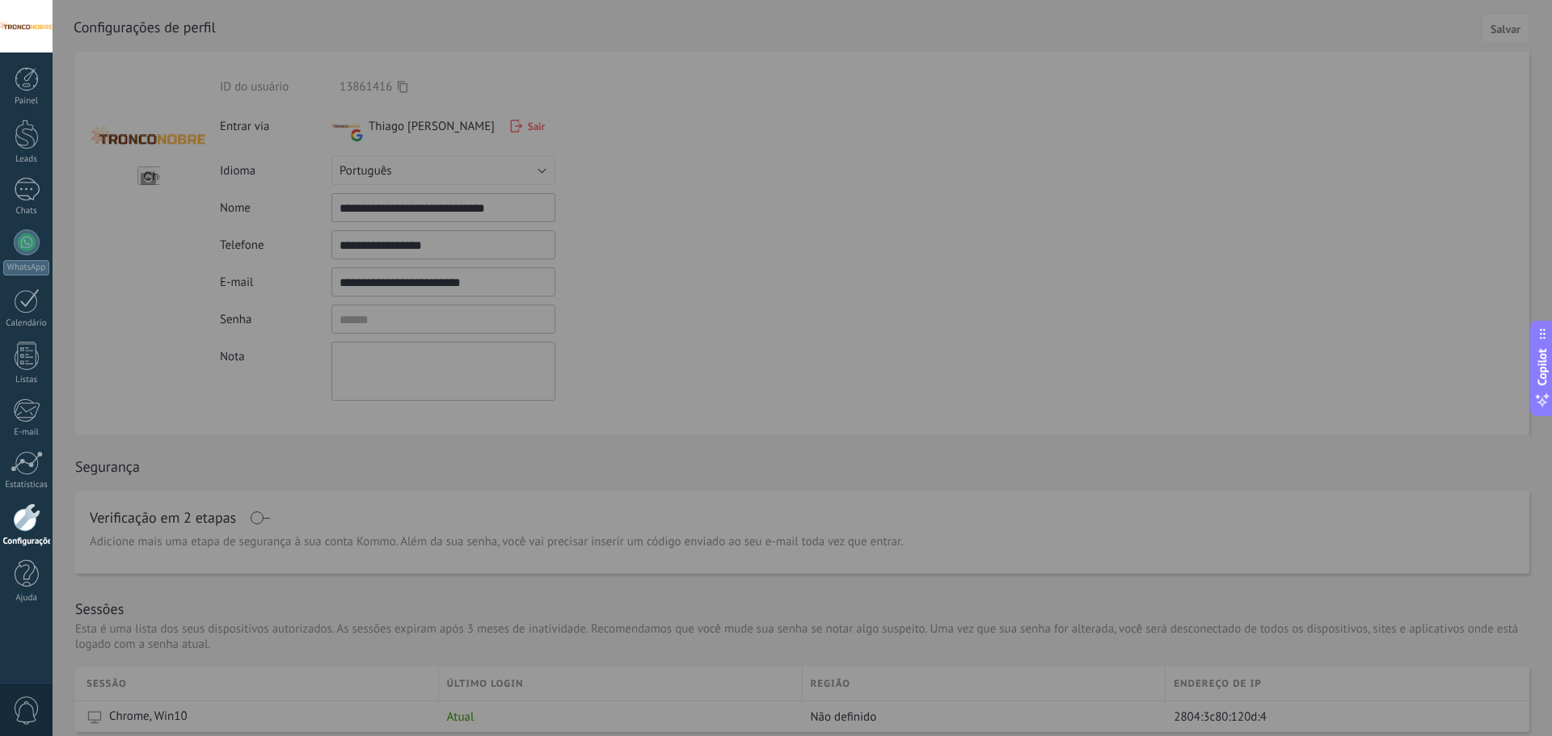
click at [1118, 277] on div at bounding box center [829, 368] width 1552 height 736
click at [686, 404] on div at bounding box center [829, 368] width 1552 height 736
click at [174, 301] on div at bounding box center [829, 368] width 1552 height 736
click at [13, 86] on link "Painel" at bounding box center [26, 87] width 53 height 40
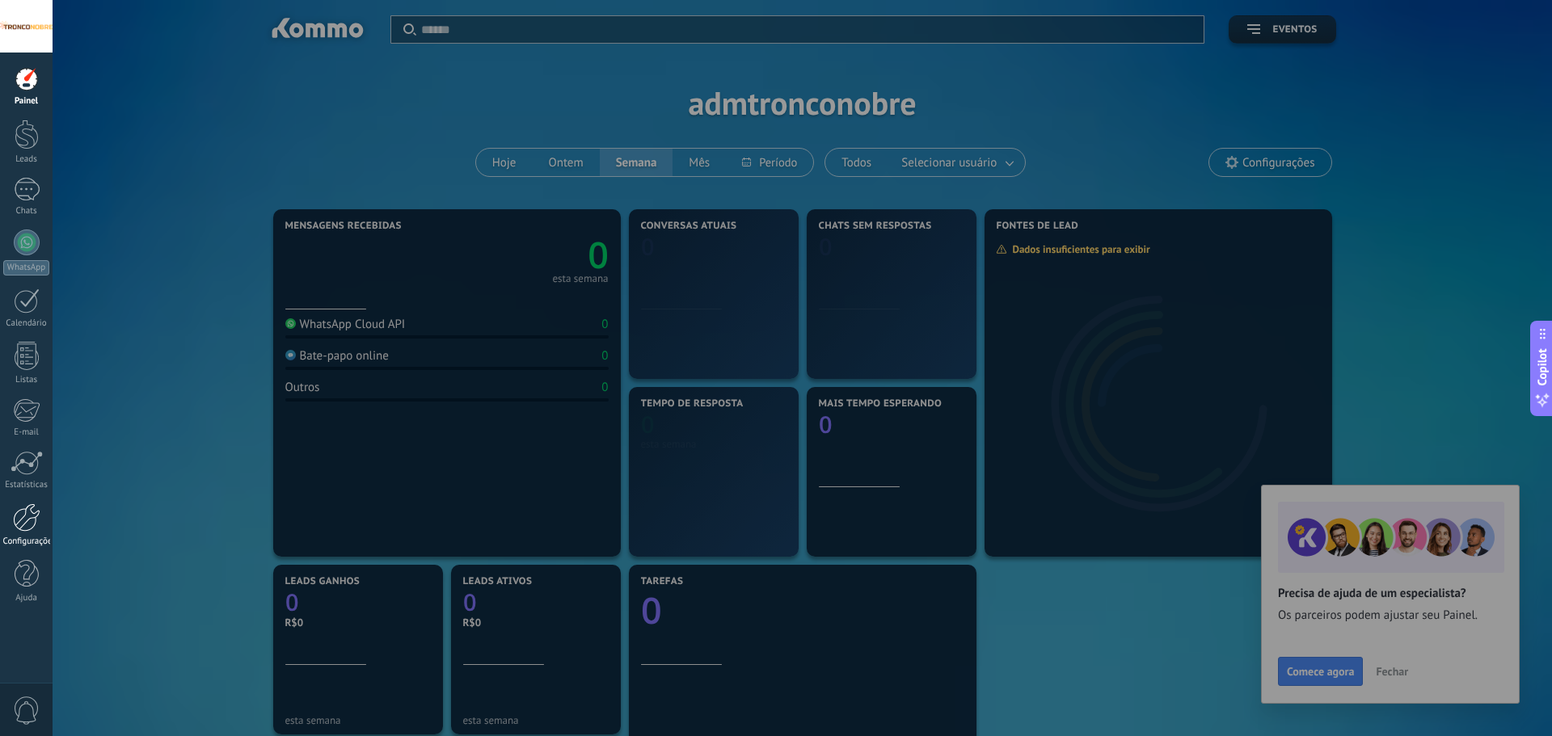
click at [13, 527] on div at bounding box center [26, 517] width 27 height 28
